Goal: Information Seeking & Learning: Learn about a topic

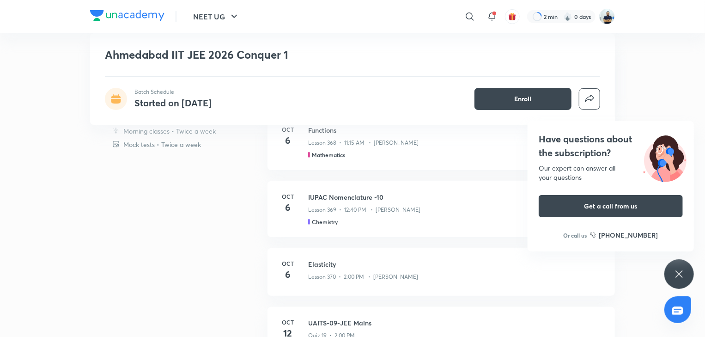
scroll to position [310, 0]
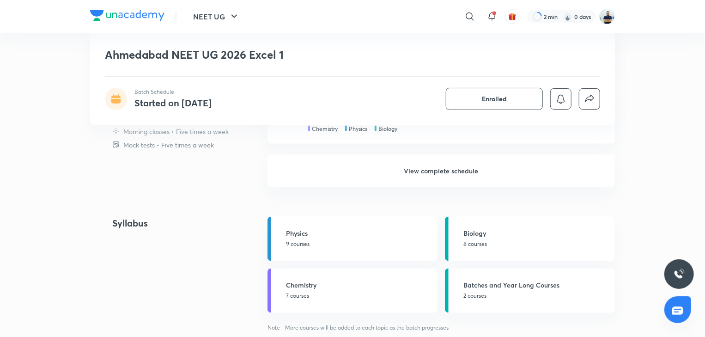
scroll to position [710, 0]
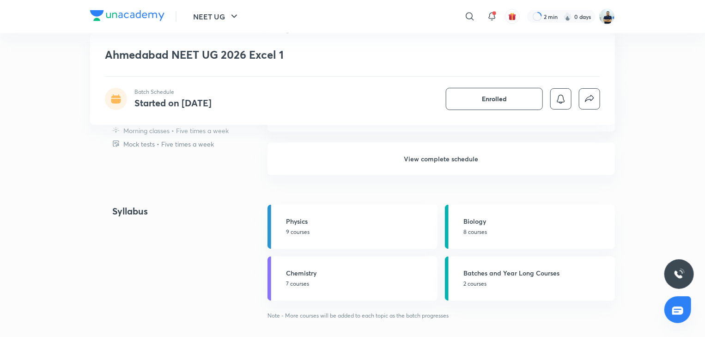
click at [419, 158] on h6 "View complete schedule" at bounding box center [440, 159] width 347 height 32
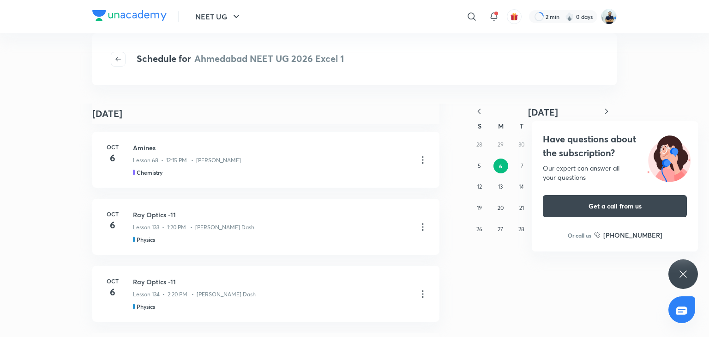
scroll to position [95, 0]
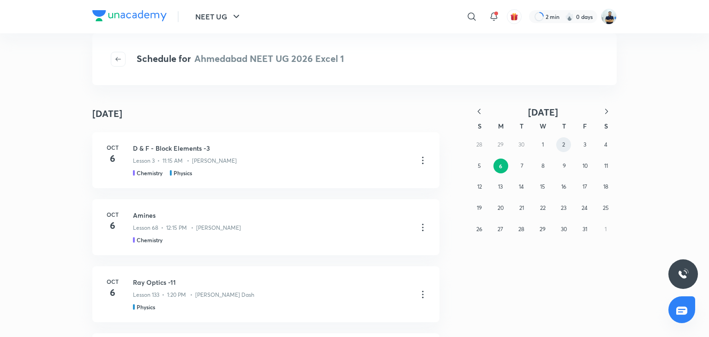
click at [561, 143] on button "2" at bounding box center [564, 144] width 15 height 15
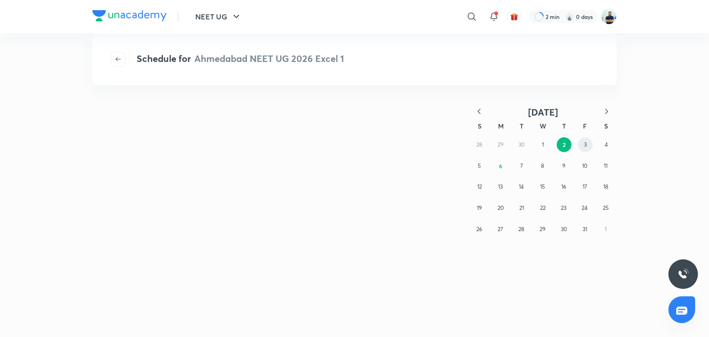
click at [580, 141] on button "3" at bounding box center [585, 144] width 15 height 15
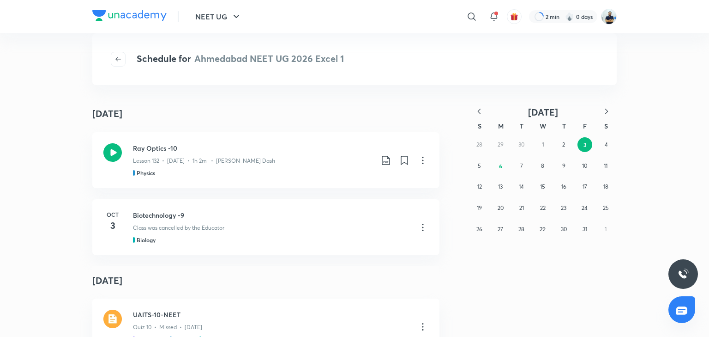
click at [580, 141] on button "3" at bounding box center [585, 144] width 15 height 15
click at [564, 145] on abbr "2" at bounding box center [564, 144] width 3 height 7
